Goal: Task Accomplishment & Management: Use online tool/utility

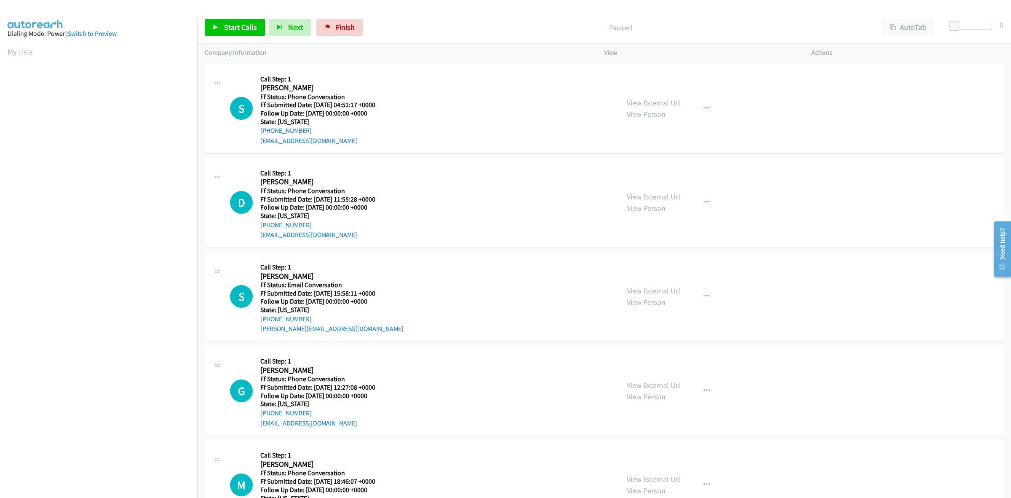
click at [672, 102] on link "View External Url" at bounding box center [654, 103] width 54 height 10
click at [644, 193] on link "View External Url" at bounding box center [654, 197] width 54 height 10
click at [658, 289] on link "View External Url" at bounding box center [654, 291] width 54 height 10
click at [657, 386] on link "View External Url" at bounding box center [654, 385] width 54 height 10
click at [659, 474] on link "View External Url" at bounding box center [654, 479] width 54 height 10
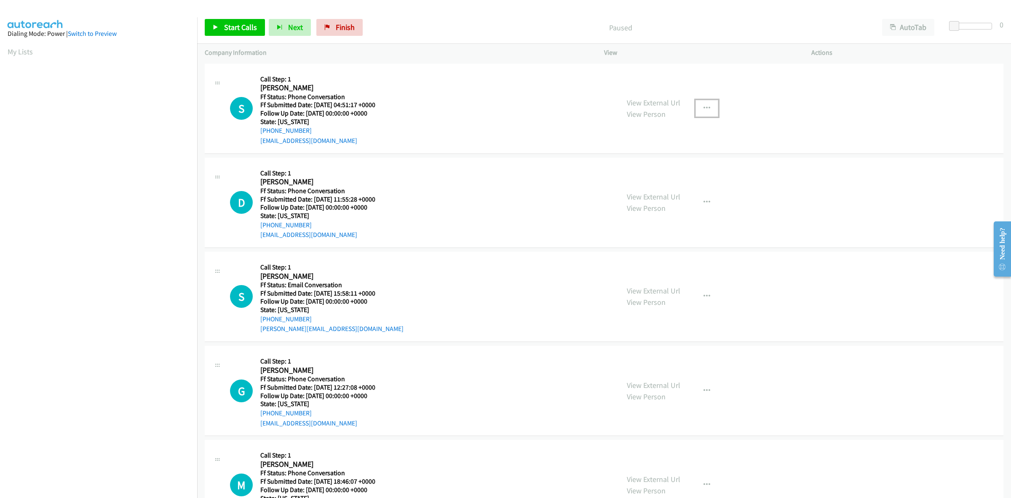
click at [706, 104] on button "button" at bounding box center [707, 108] width 23 height 17
click at [664, 183] on link "Add to do not call list" at bounding box center [662, 180] width 112 height 17
click at [702, 197] on button "button" at bounding box center [707, 202] width 23 height 17
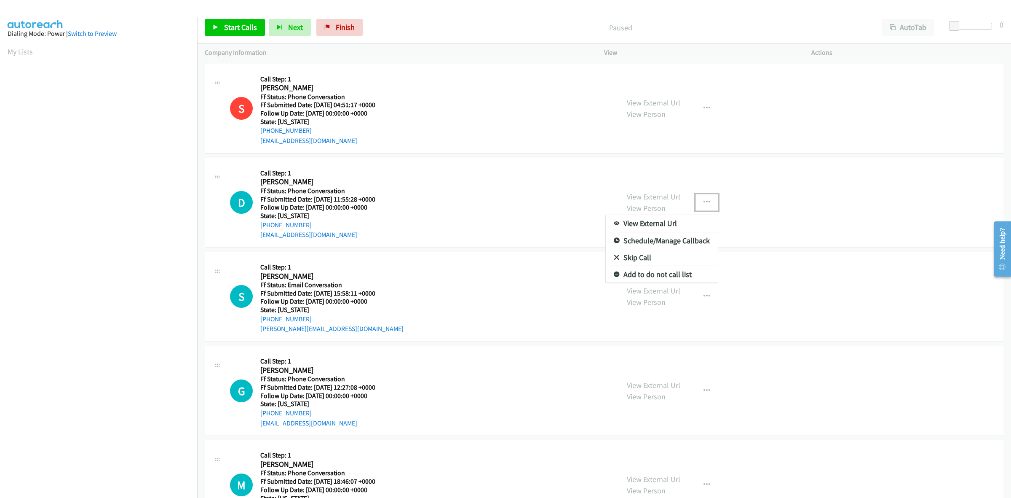
click at [660, 274] on link "Add to do not call list" at bounding box center [662, 274] width 112 height 17
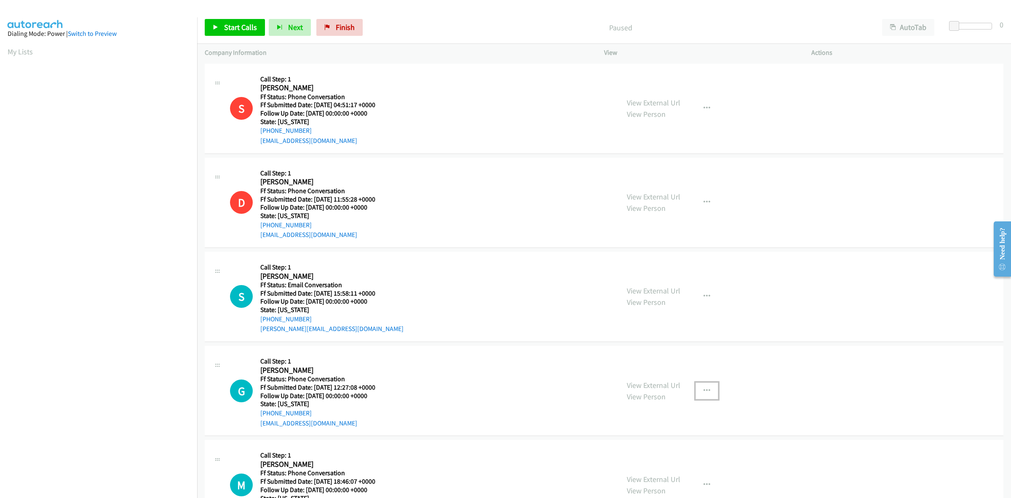
click at [708, 389] on button "button" at bounding box center [707, 390] width 23 height 17
click at [654, 462] on link "Add to do not call list" at bounding box center [662, 462] width 112 height 17
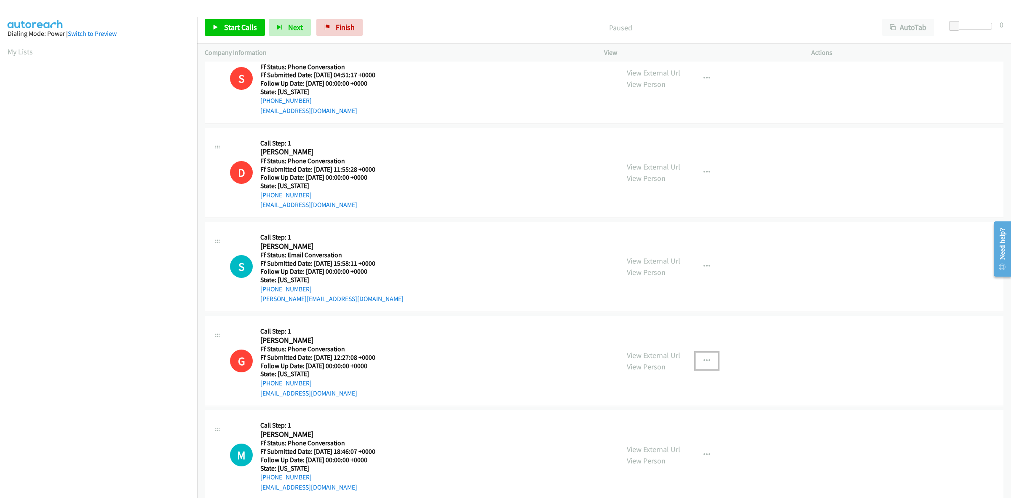
scroll to position [46, 0]
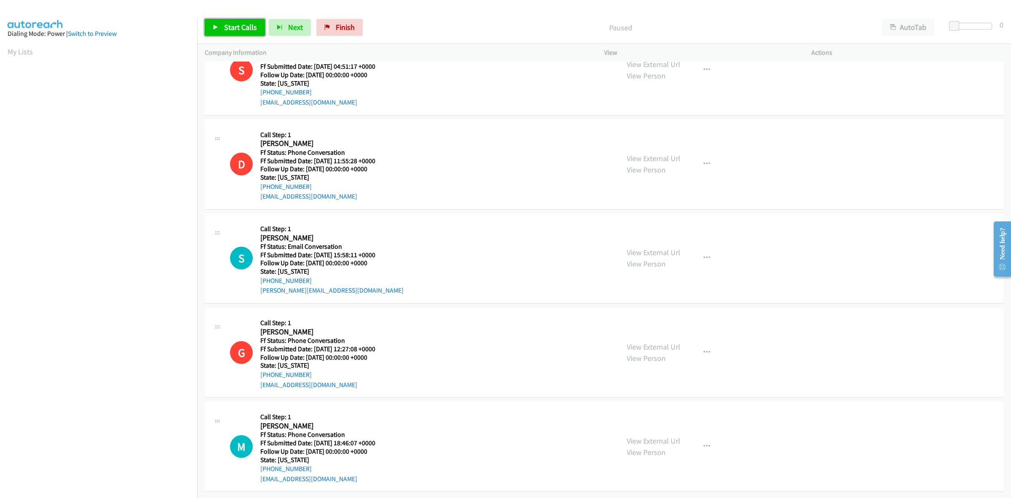
click at [235, 31] on span "Start Calls" at bounding box center [240, 27] width 33 height 10
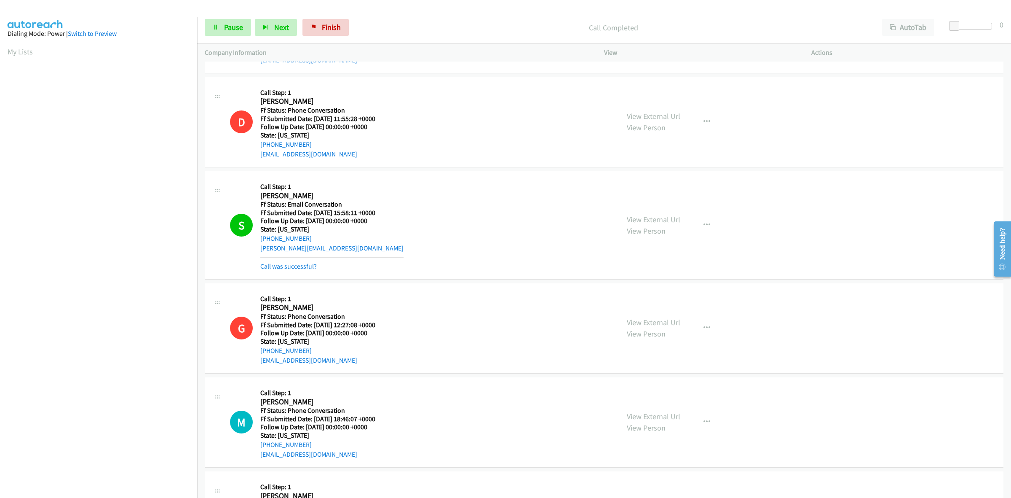
scroll to position [99, 0]
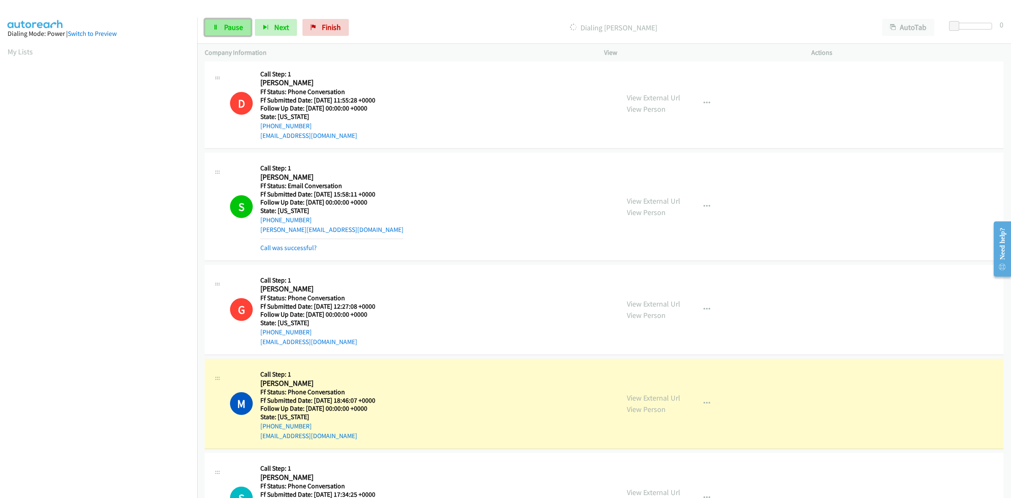
click at [231, 28] on span "Pause" at bounding box center [233, 27] width 19 height 10
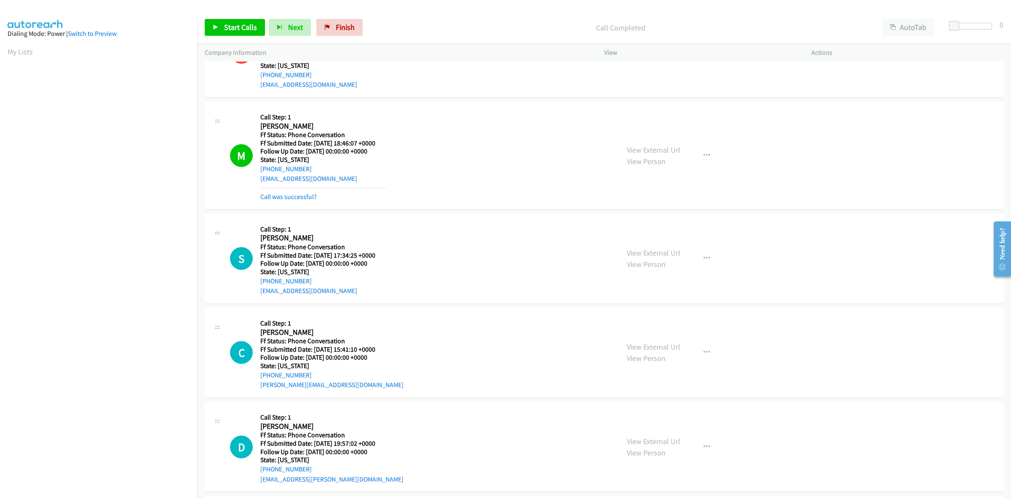
scroll to position [362, 0]
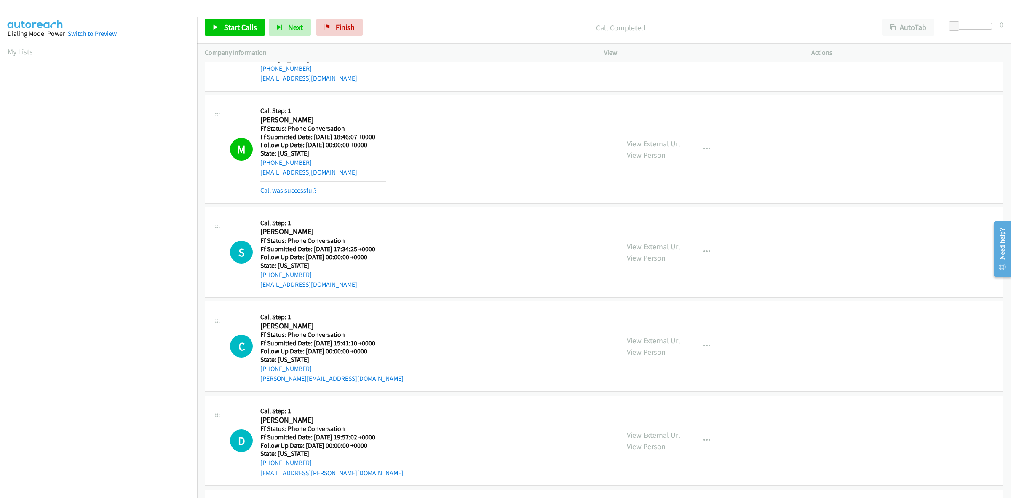
click at [649, 244] on link "View External Url" at bounding box center [654, 246] width 54 height 10
click at [660, 340] on link "View External Url" at bounding box center [654, 340] width 54 height 10
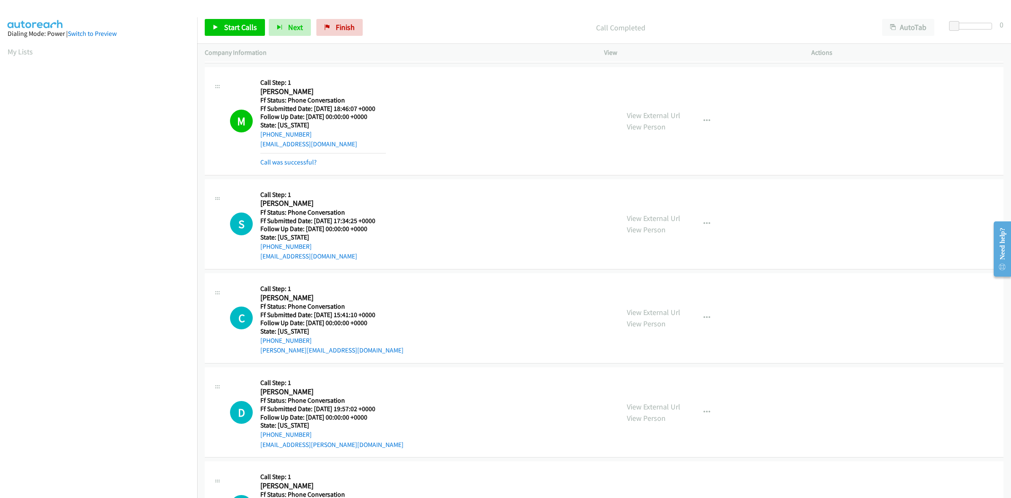
scroll to position [415, 0]
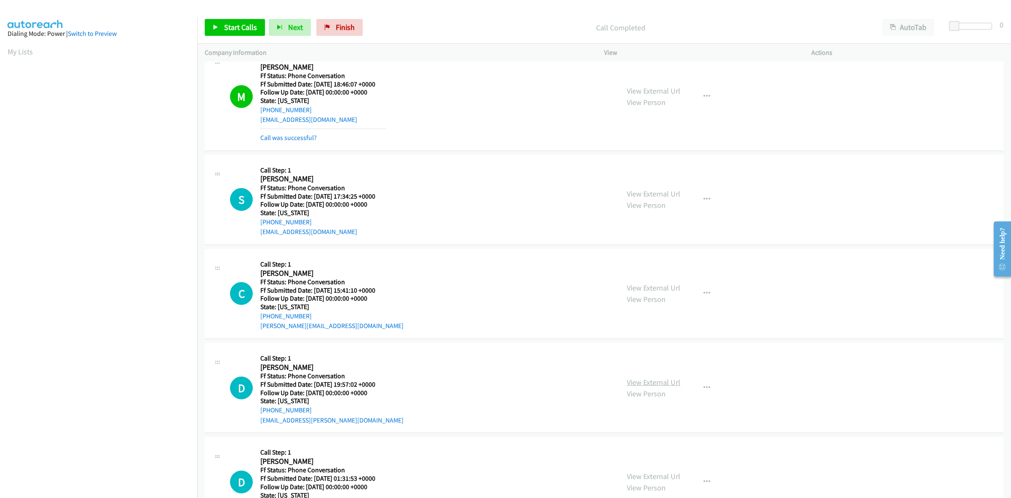
click at [651, 381] on link "View External Url" at bounding box center [654, 382] width 54 height 10
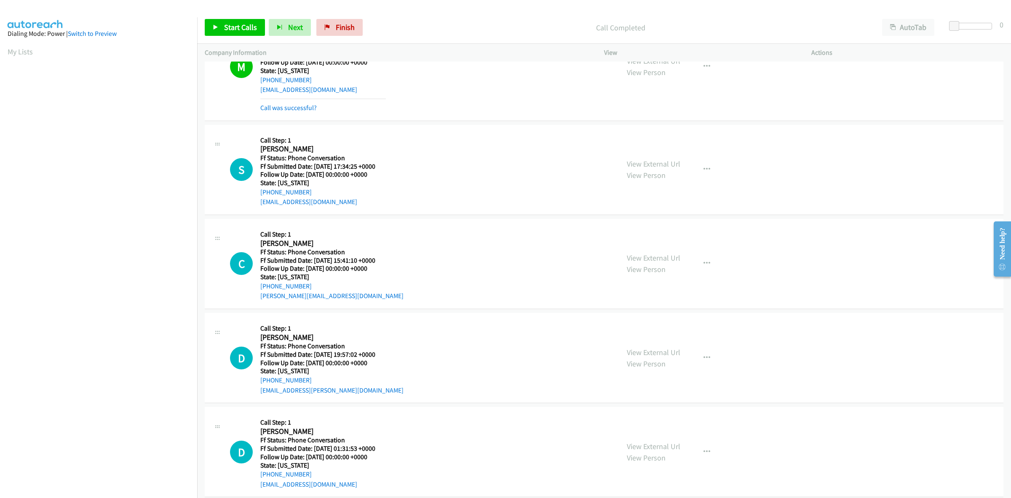
scroll to position [458, 0]
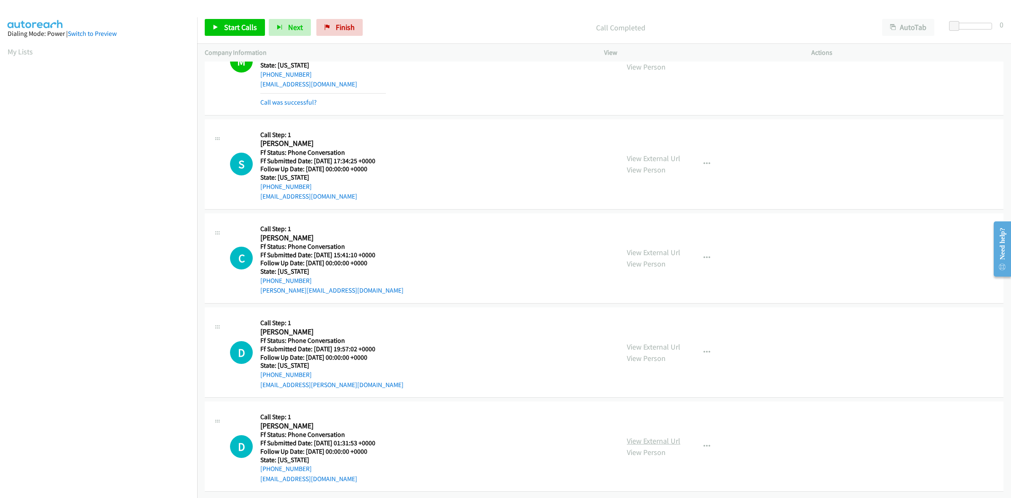
click at [660, 436] on link "View External Url" at bounding box center [654, 441] width 54 height 10
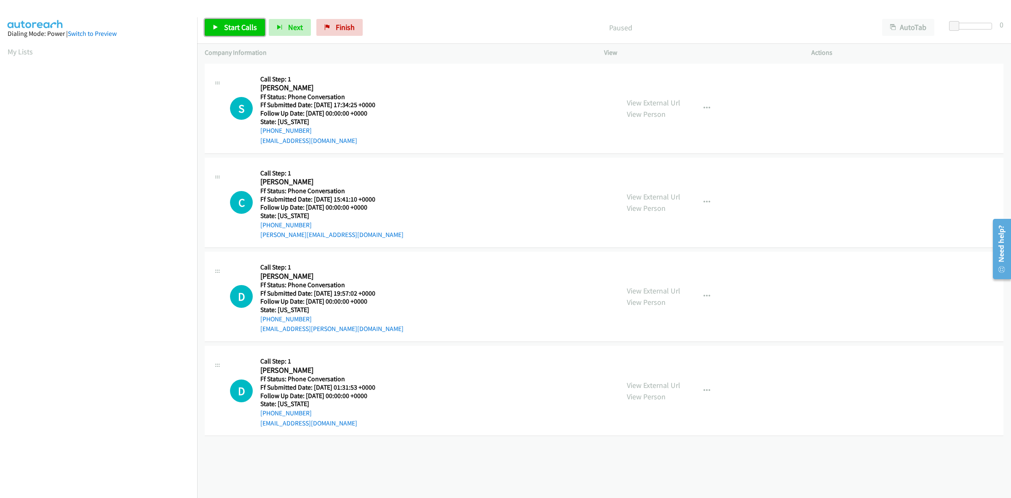
drag, startPoint x: 236, startPoint y: 24, endPoint x: 241, endPoint y: 22, distance: 5.5
click at [236, 24] on span "Start Calls" at bounding box center [240, 27] width 33 height 10
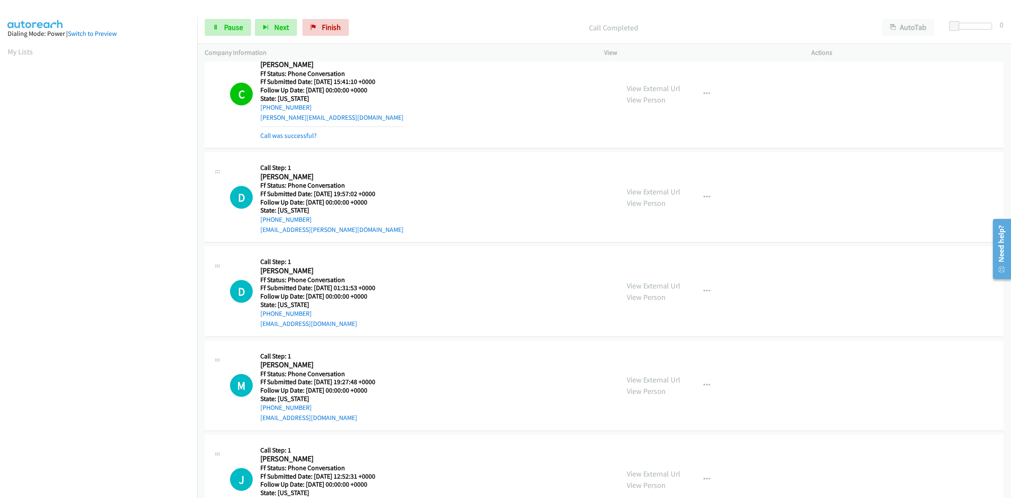
scroll to position [158, 0]
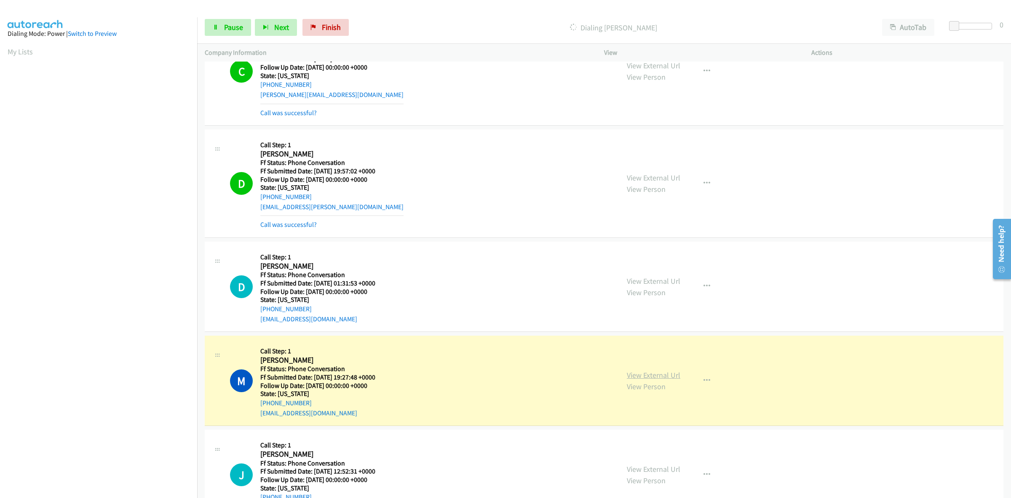
click at [647, 372] on link "View External Url" at bounding box center [654, 375] width 54 height 10
click at [229, 25] on span "Pause" at bounding box center [233, 27] width 19 height 10
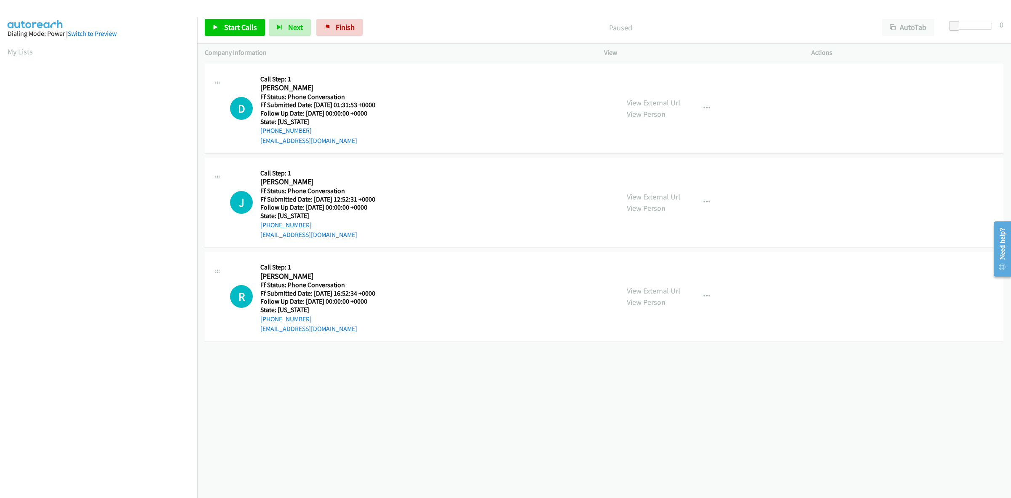
click at [657, 99] on link "View External Url" at bounding box center [654, 103] width 54 height 10
click at [638, 196] on link "View External Url" at bounding box center [654, 197] width 54 height 10
click at [644, 293] on link "View External Url" at bounding box center [654, 291] width 54 height 10
click at [215, 25] on icon at bounding box center [216, 28] width 6 height 6
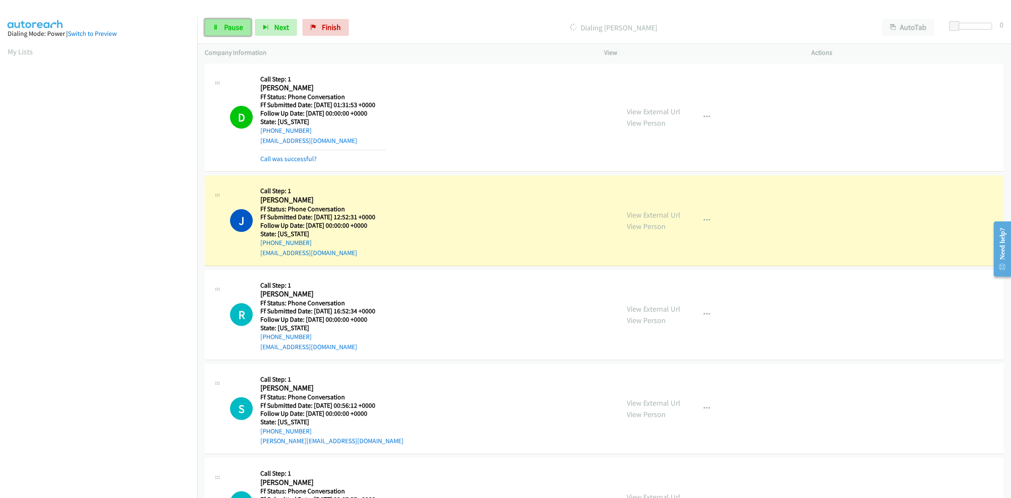
click at [224, 25] on span "Pause" at bounding box center [233, 27] width 19 height 10
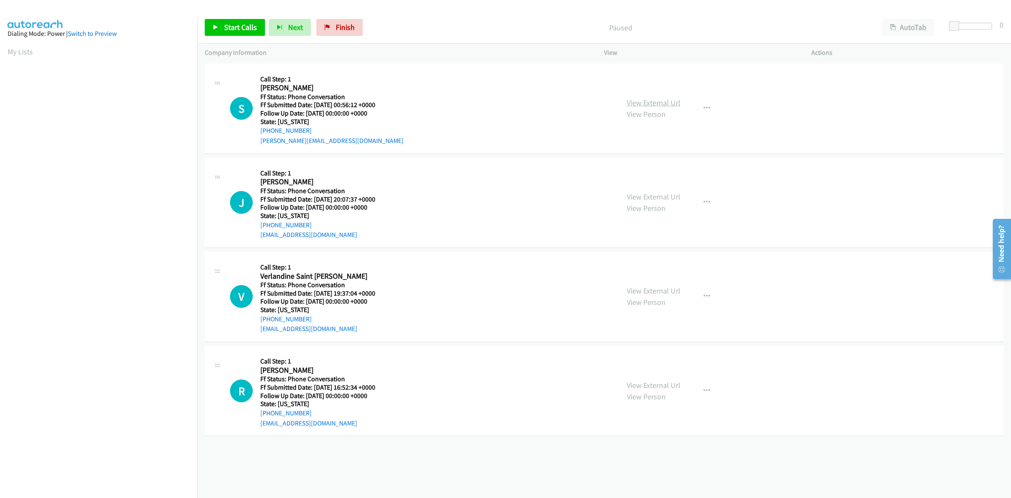
click at [658, 102] on link "View External Url" at bounding box center [654, 103] width 54 height 10
click at [639, 195] on link "View External Url" at bounding box center [654, 197] width 54 height 10
click at [630, 287] on link "View External Url" at bounding box center [654, 291] width 54 height 10
drag, startPoint x: 249, startPoint y: 20, endPoint x: 257, endPoint y: 13, distance: 11.4
click at [249, 20] on link "Start Calls" at bounding box center [235, 27] width 60 height 17
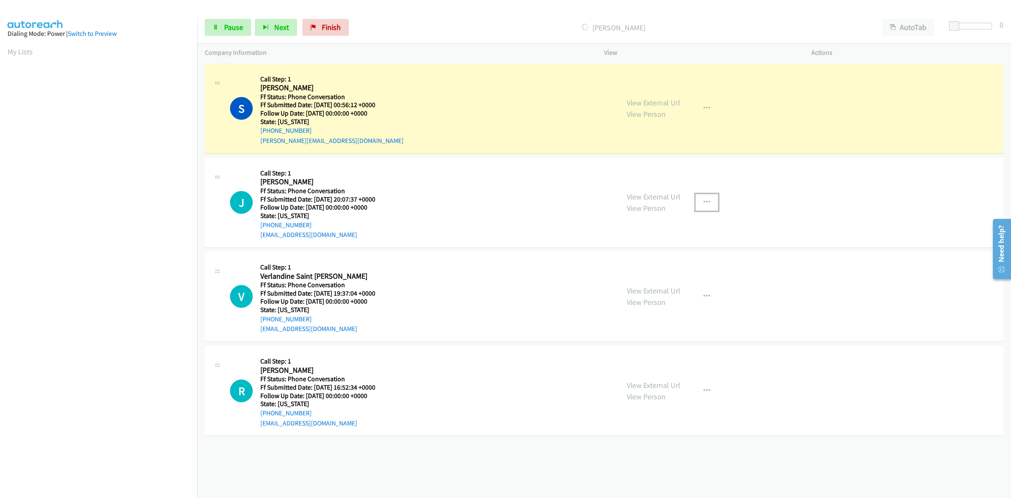
click at [707, 200] on button "button" at bounding box center [707, 202] width 23 height 17
click at [641, 257] on link "Skip Call" at bounding box center [662, 257] width 112 height 17
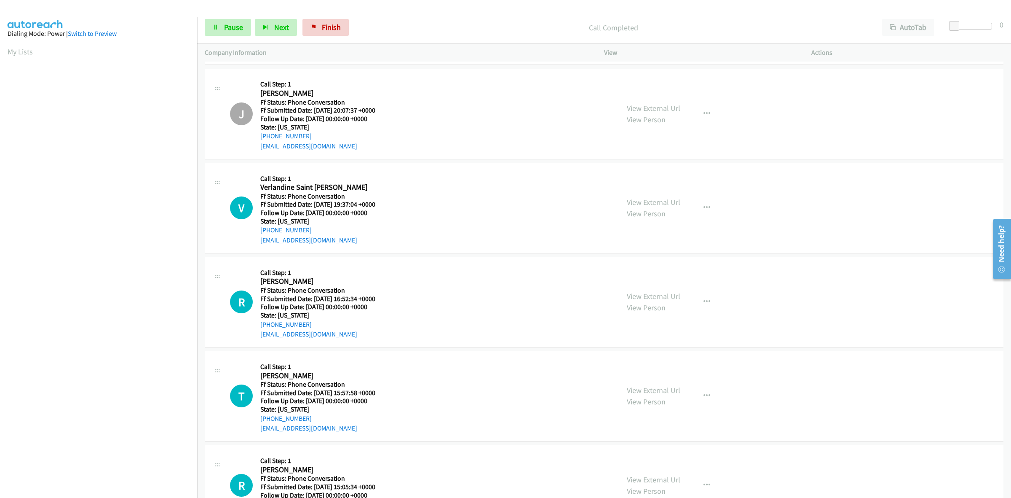
scroll to position [158, 0]
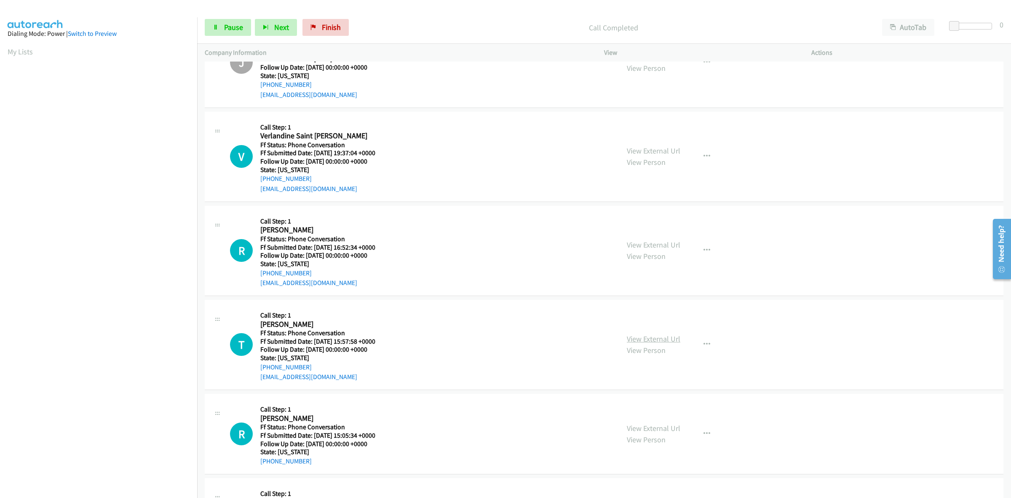
click at [645, 341] on link "View External Url" at bounding box center [654, 339] width 54 height 10
click at [660, 429] on link "View External Url" at bounding box center [654, 428] width 54 height 10
click at [244, 21] on link "Pause" at bounding box center [228, 27] width 46 height 17
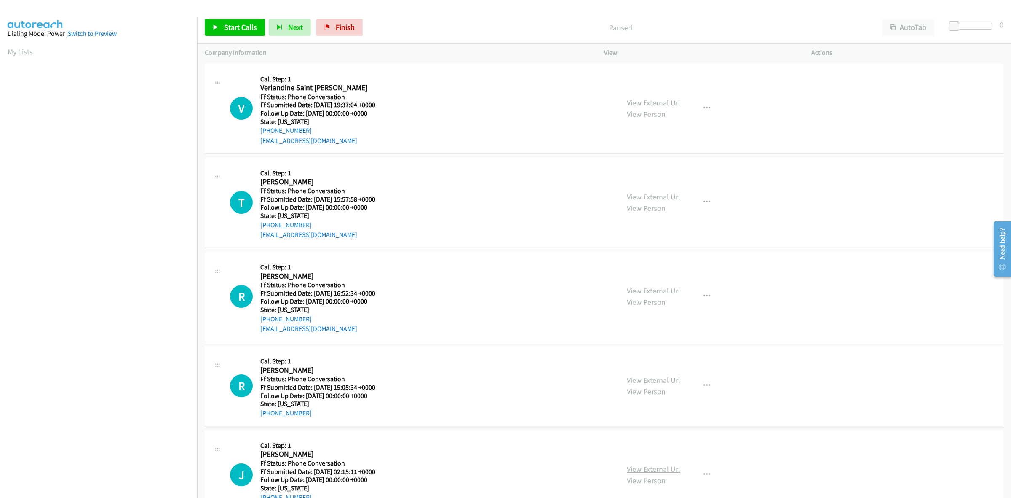
click at [672, 472] on link "View External Url" at bounding box center [654, 469] width 54 height 10
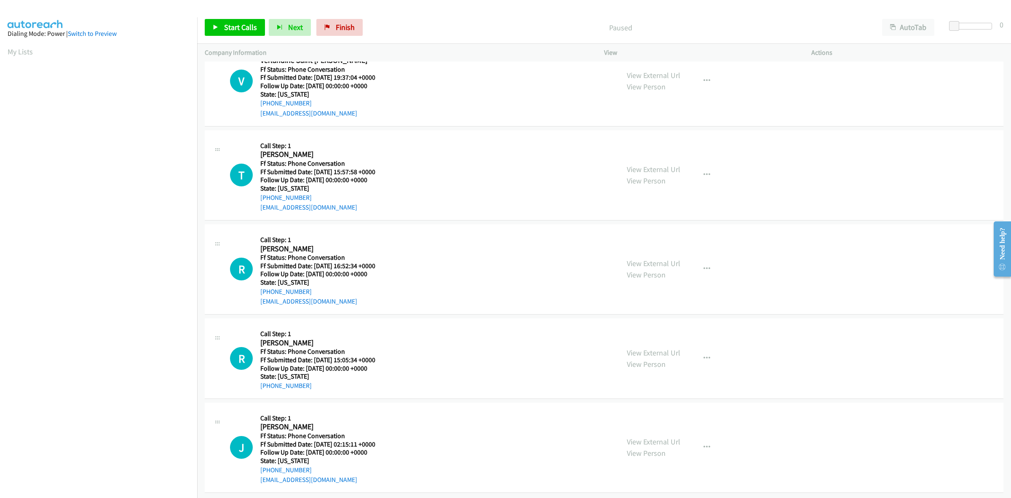
scroll to position [36, 0]
click at [709, 439] on button "button" at bounding box center [707, 446] width 23 height 17
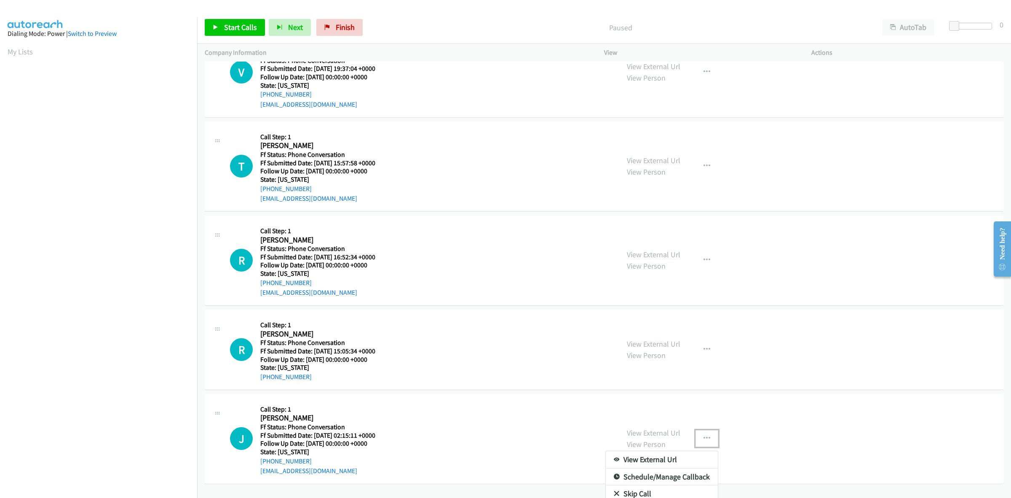
scroll to position [67, 0]
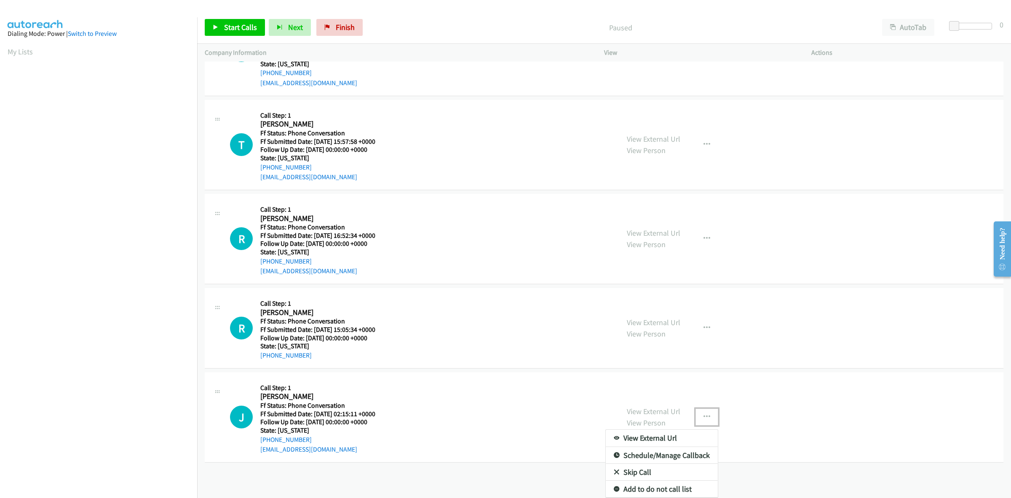
click at [648, 466] on link "Skip Call" at bounding box center [662, 472] width 112 height 17
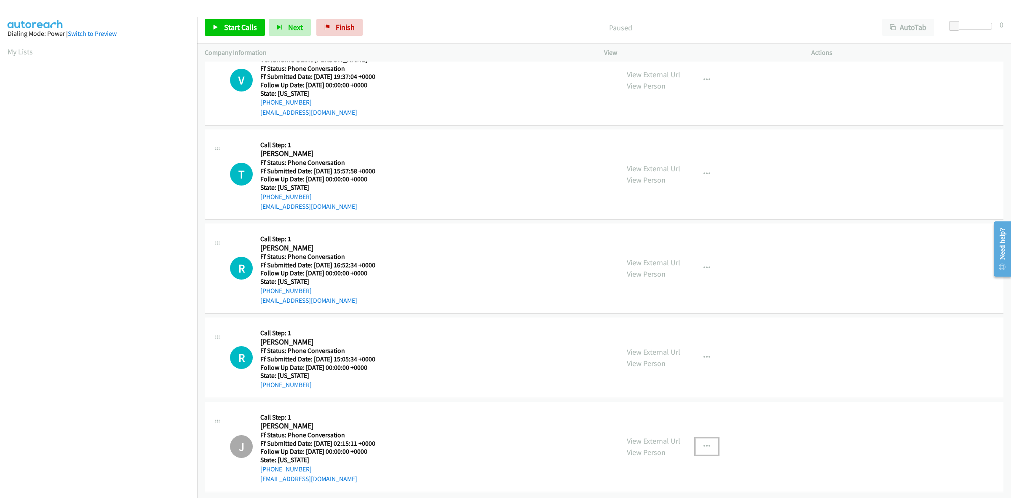
scroll to position [36, 0]
click at [245, 25] on span "Start Calls" at bounding box center [240, 27] width 33 height 10
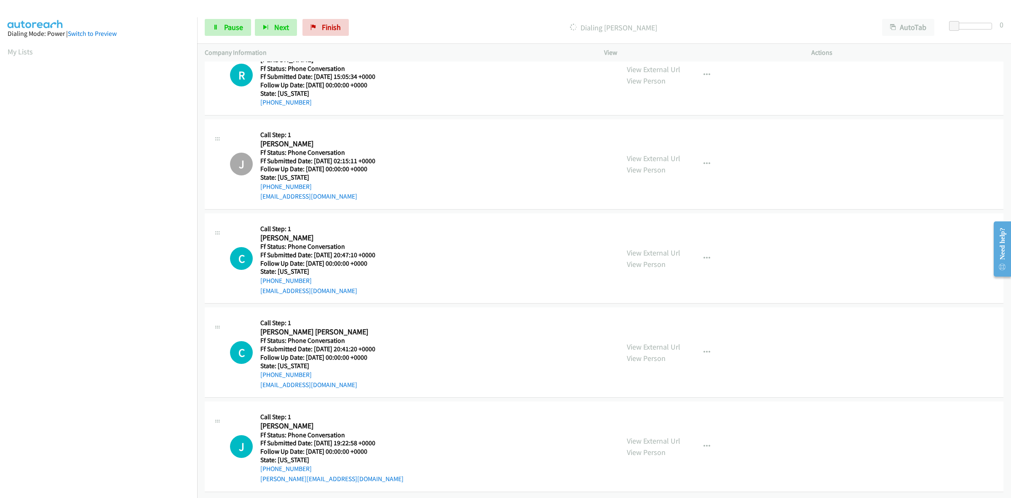
scroll to position [354, 0]
click at [665, 248] on link "View External Url" at bounding box center [654, 253] width 54 height 10
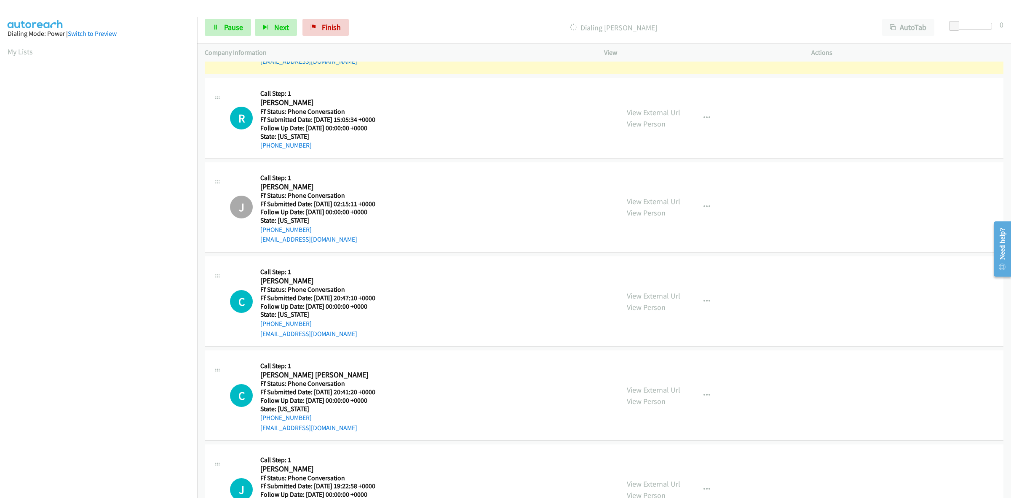
scroll to position [302, 0]
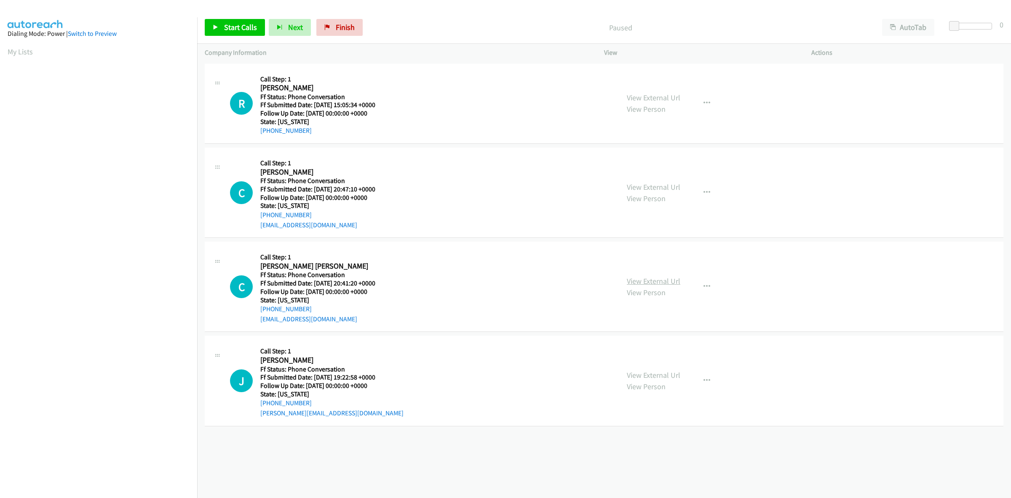
click at [665, 276] on link "View External Url" at bounding box center [654, 281] width 54 height 10
click at [667, 373] on link "View External Url" at bounding box center [654, 375] width 54 height 10
drag, startPoint x: 228, startPoint y: 21, endPoint x: 303, endPoint y: 29, distance: 74.9
click at [228, 21] on link "Start Calls" at bounding box center [235, 27] width 60 height 17
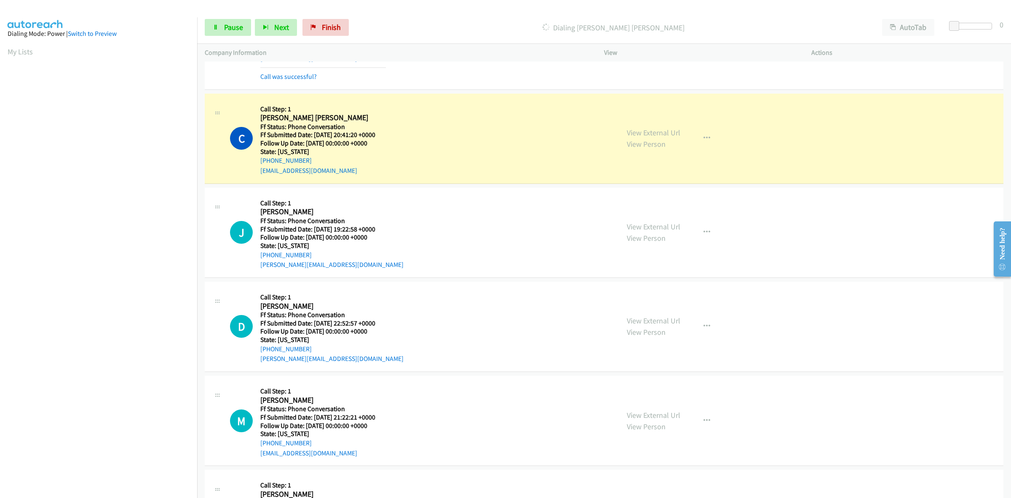
scroll to position [158, 0]
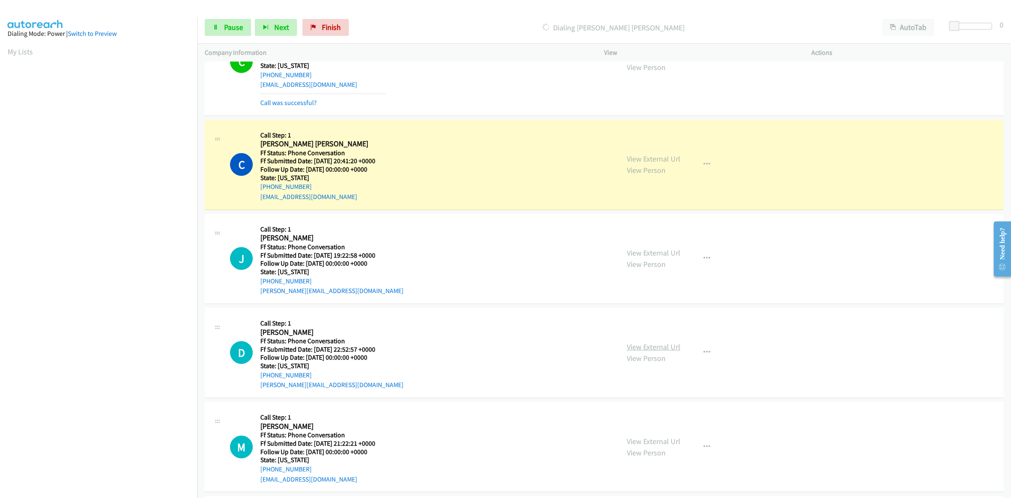
click at [660, 346] on link "View External Url" at bounding box center [654, 347] width 54 height 10
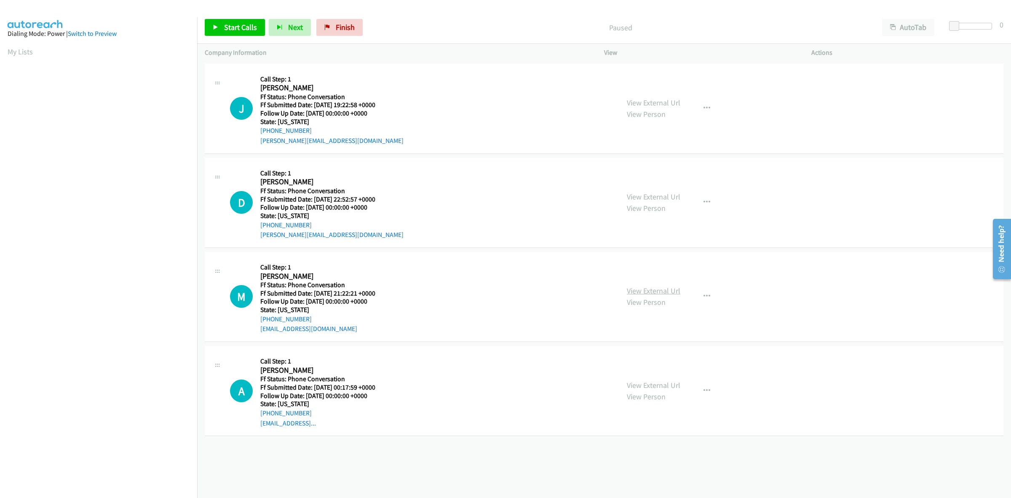
click at [662, 289] on link "View External Url" at bounding box center [654, 291] width 54 height 10
click at [659, 384] on link "View External Url" at bounding box center [654, 385] width 54 height 10
click at [236, 24] on span "Start Calls" at bounding box center [240, 27] width 33 height 10
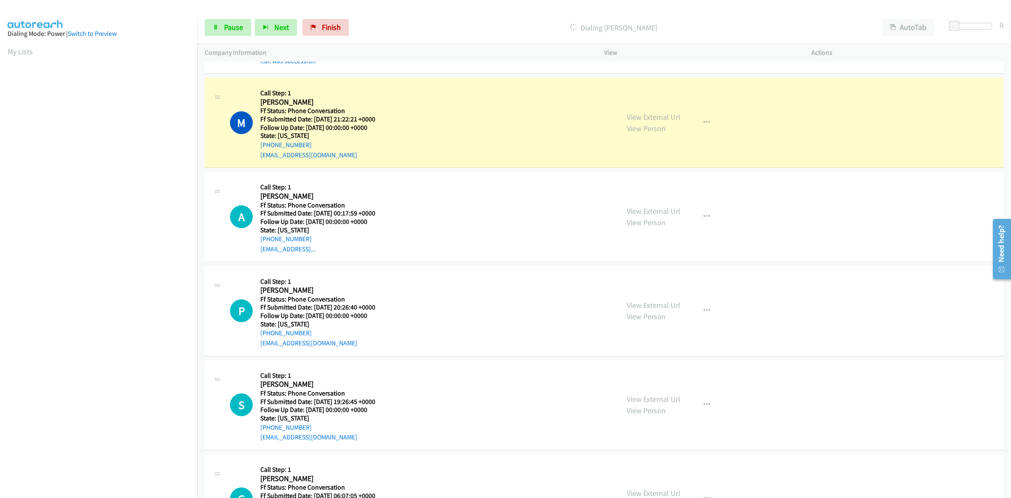
scroll to position [211, 0]
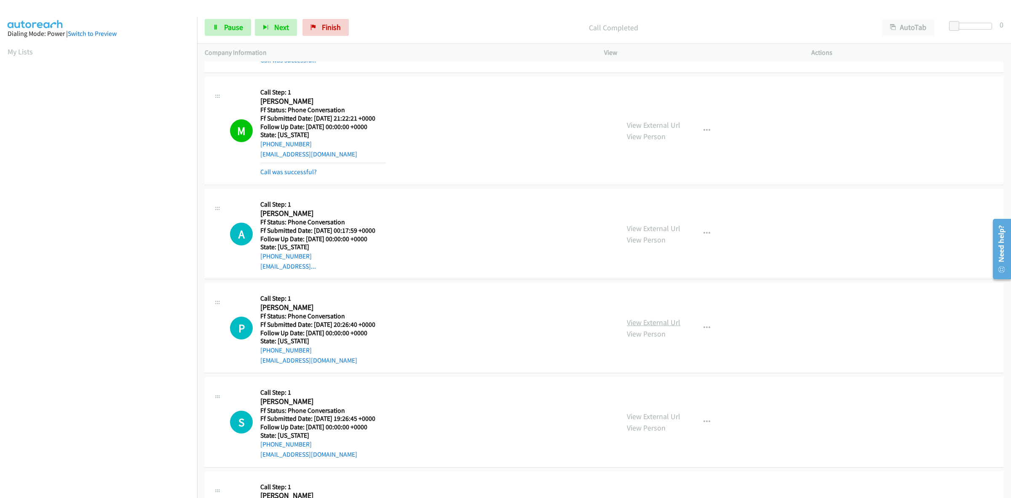
click at [650, 327] on link "View External Url" at bounding box center [654, 322] width 54 height 10
click at [646, 413] on link "View External Url" at bounding box center [654, 416] width 54 height 10
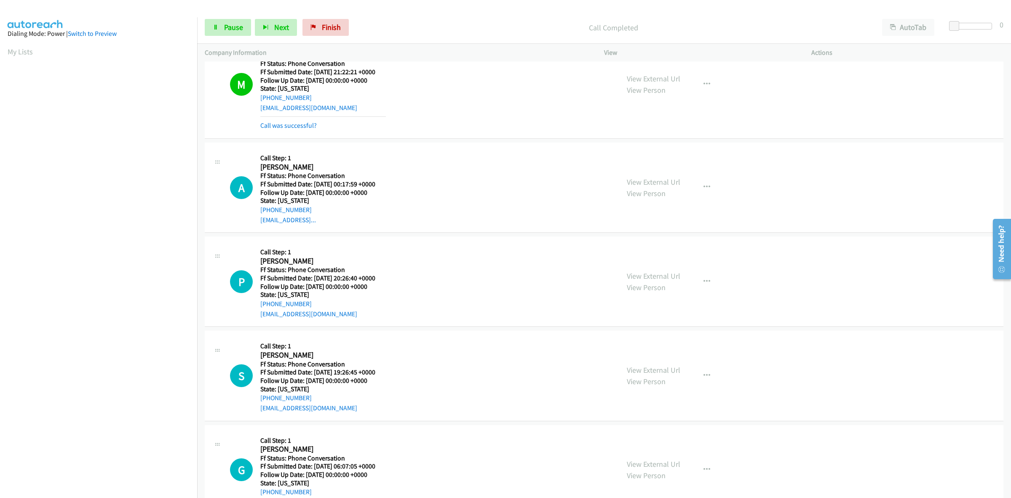
scroll to position [263, 0]
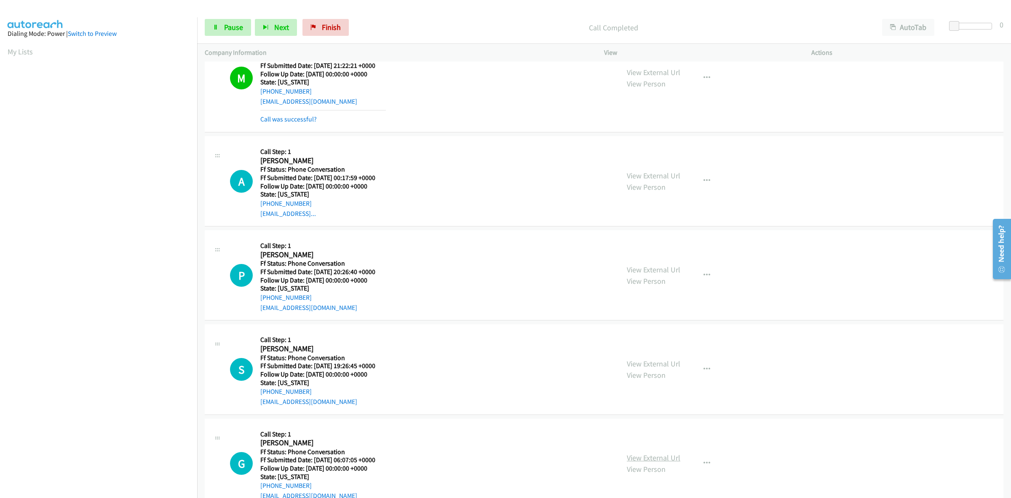
click at [650, 457] on link "View External Url" at bounding box center [654, 458] width 54 height 10
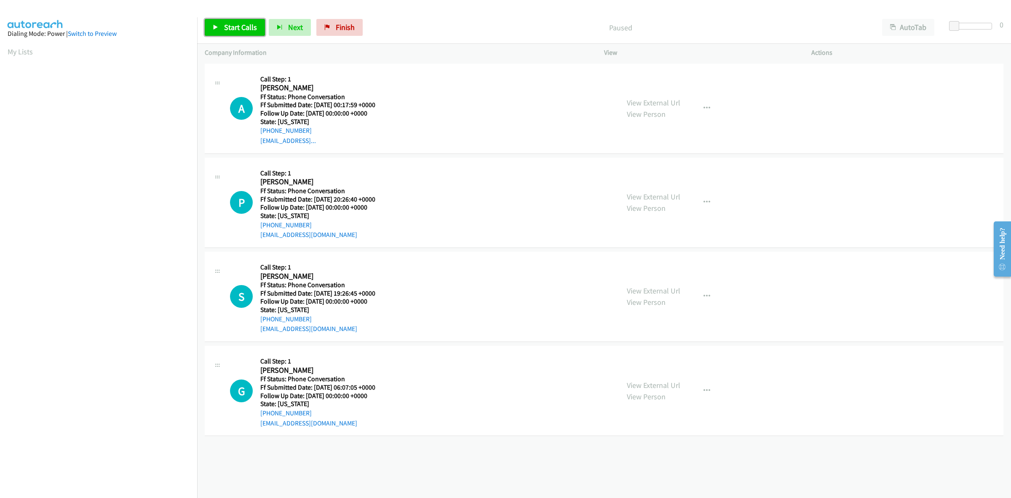
click at [241, 25] on span "Start Calls" at bounding box center [240, 27] width 33 height 10
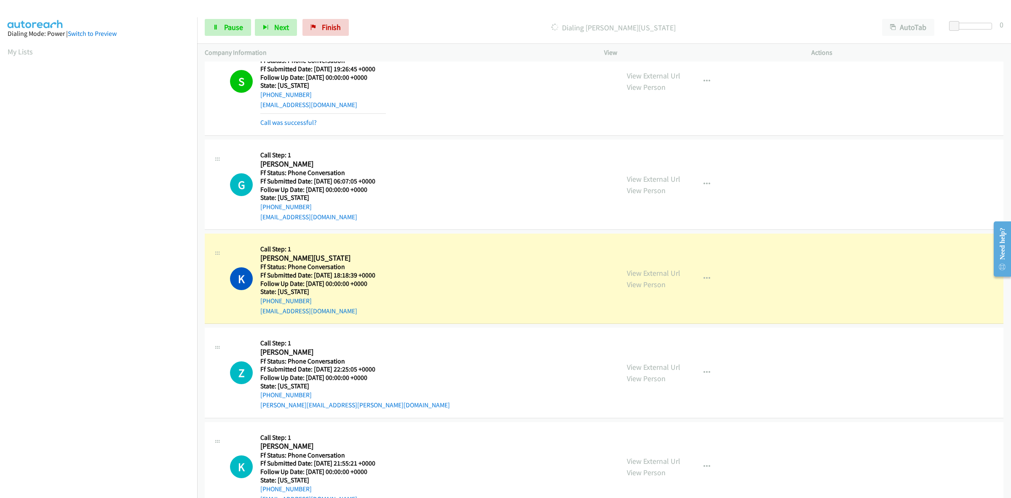
scroll to position [289, 0]
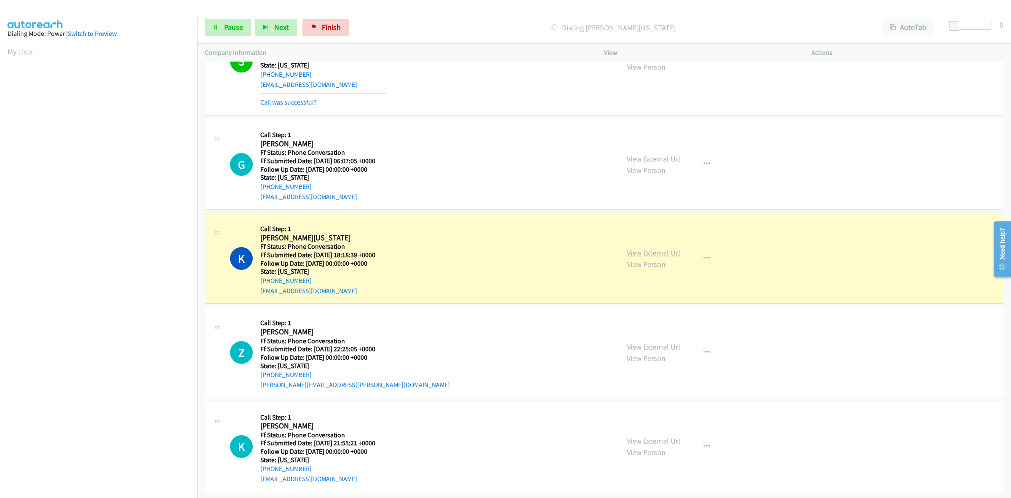
click at [658, 248] on link "View External Url" at bounding box center [654, 253] width 54 height 10
click at [235, 26] on span "Pause" at bounding box center [233, 27] width 19 height 10
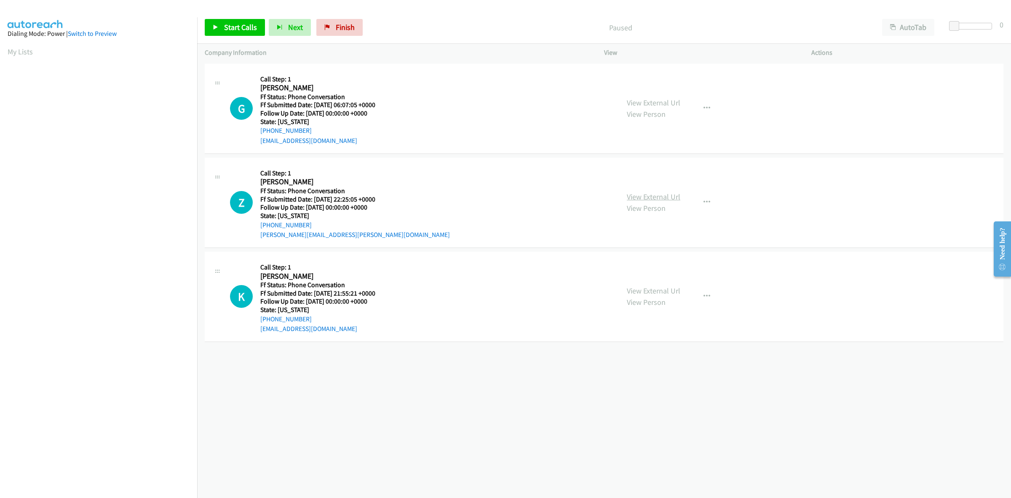
click at [660, 196] on link "View External Url" at bounding box center [654, 197] width 54 height 10
click at [673, 291] on link "View External Url" at bounding box center [654, 291] width 54 height 10
click at [704, 106] on icon "button" at bounding box center [707, 108] width 7 height 7
click at [671, 178] on link "Add to do not call list" at bounding box center [662, 180] width 112 height 17
click at [225, 23] on span "Start Calls" at bounding box center [240, 27] width 33 height 10
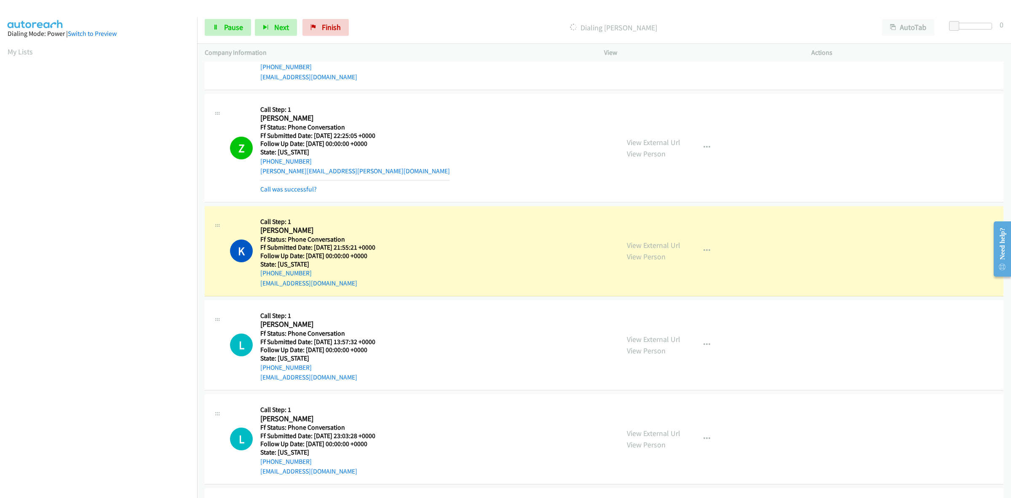
scroll to position [158, 0]
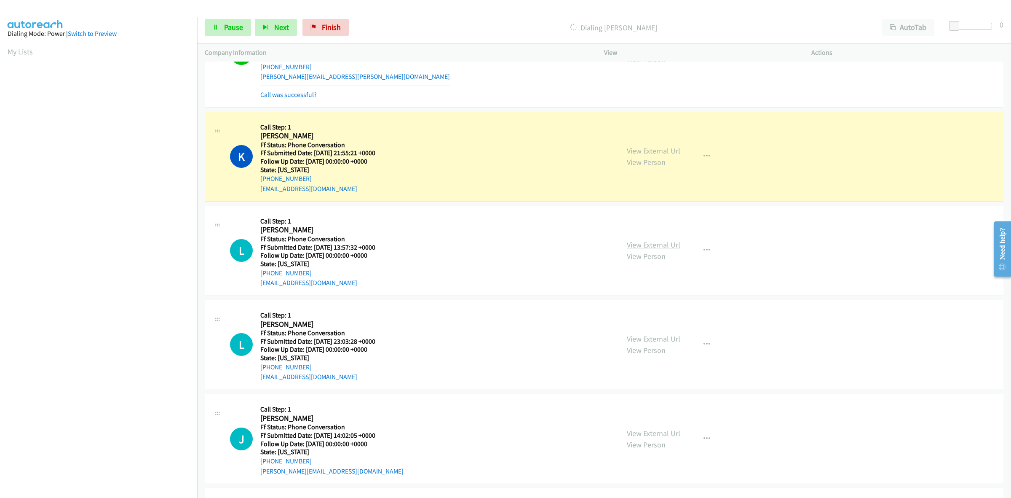
click at [646, 244] on link "View External Url" at bounding box center [654, 245] width 54 height 10
click at [668, 337] on link "View External Url" at bounding box center [654, 339] width 54 height 10
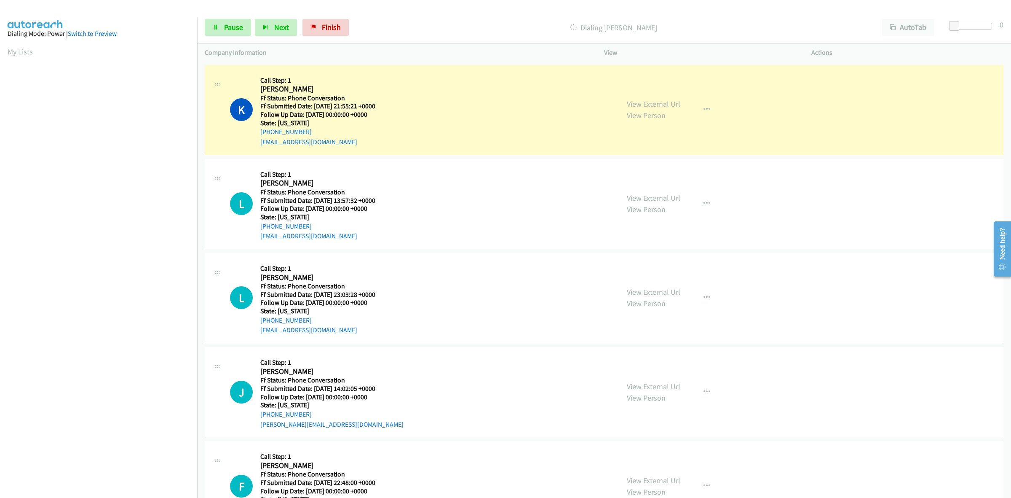
scroll to position [252, 0]
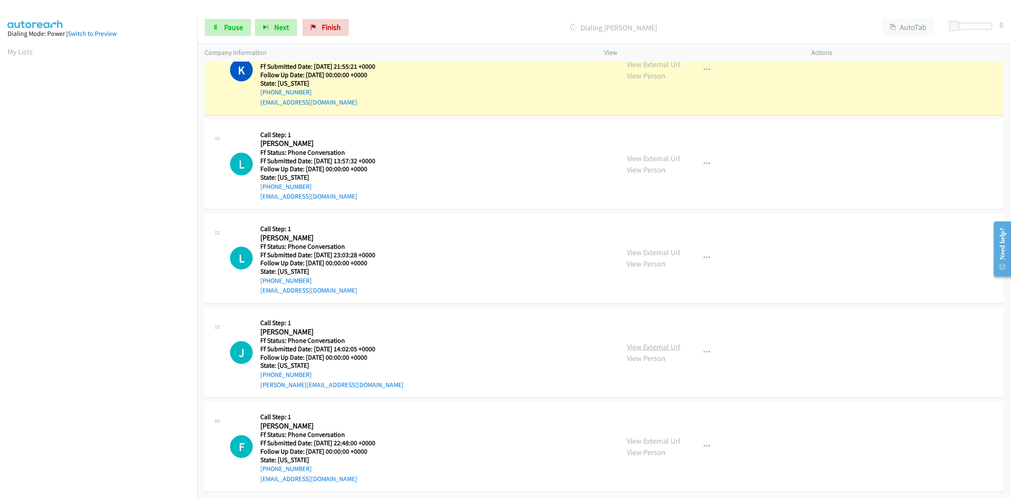
click at [651, 342] on link "View External Url" at bounding box center [654, 347] width 54 height 10
click at [654, 436] on link "View External Url" at bounding box center [654, 441] width 54 height 10
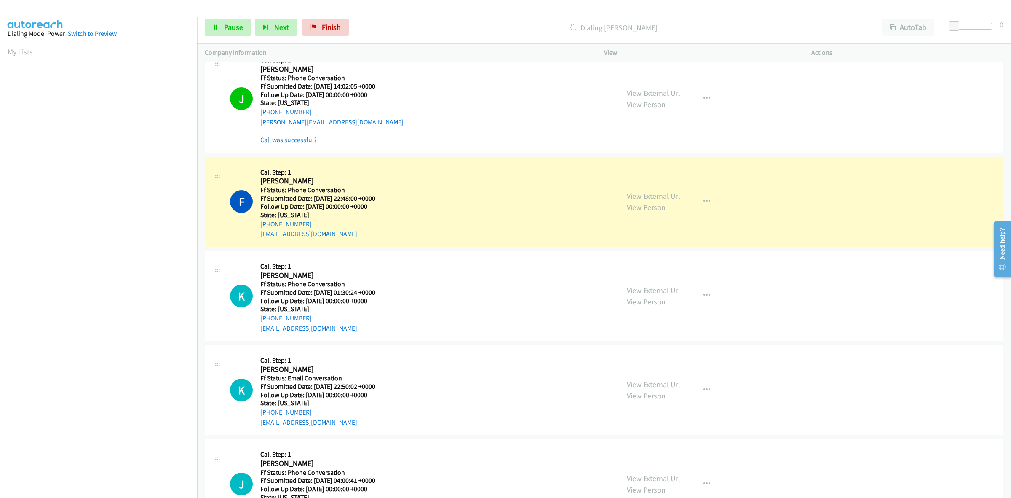
scroll to position [587, 0]
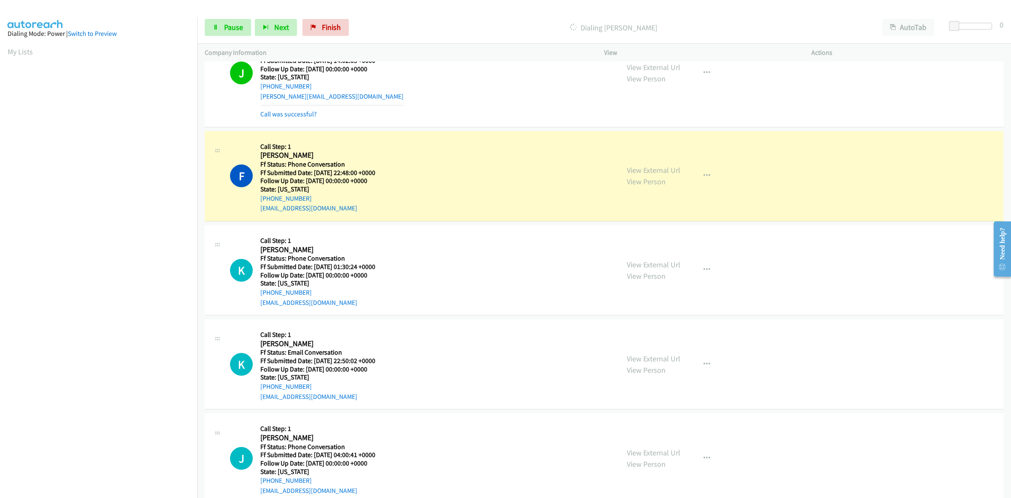
click at [220, 39] on div "Start Calls Pause Next Finish Dialing [PERSON_NAME] AutoTab AutoTab 0" at bounding box center [604, 27] width 814 height 32
click at [225, 29] on span "Pause" at bounding box center [233, 27] width 19 height 10
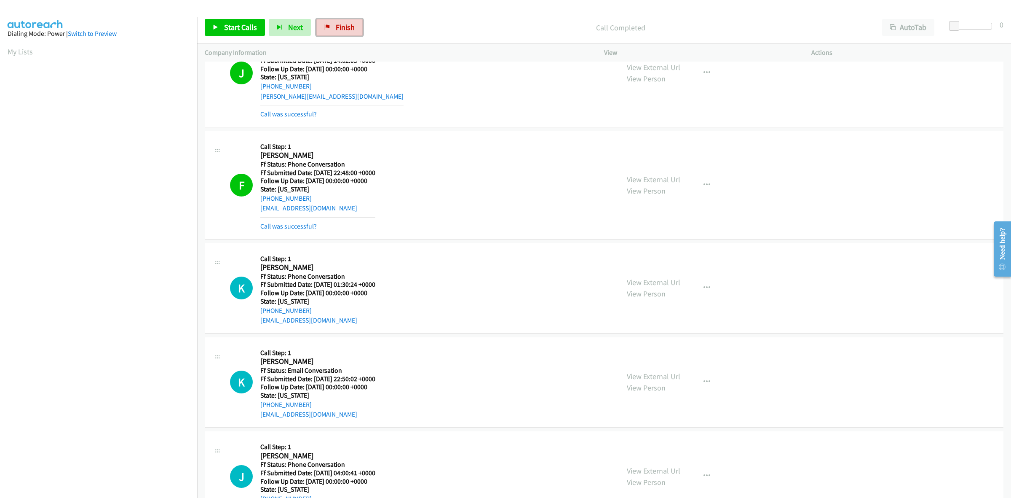
click at [344, 24] on span "Finish" at bounding box center [345, 27] width 19 height 10
